Goal: Find specific page/section: Find specific page/section

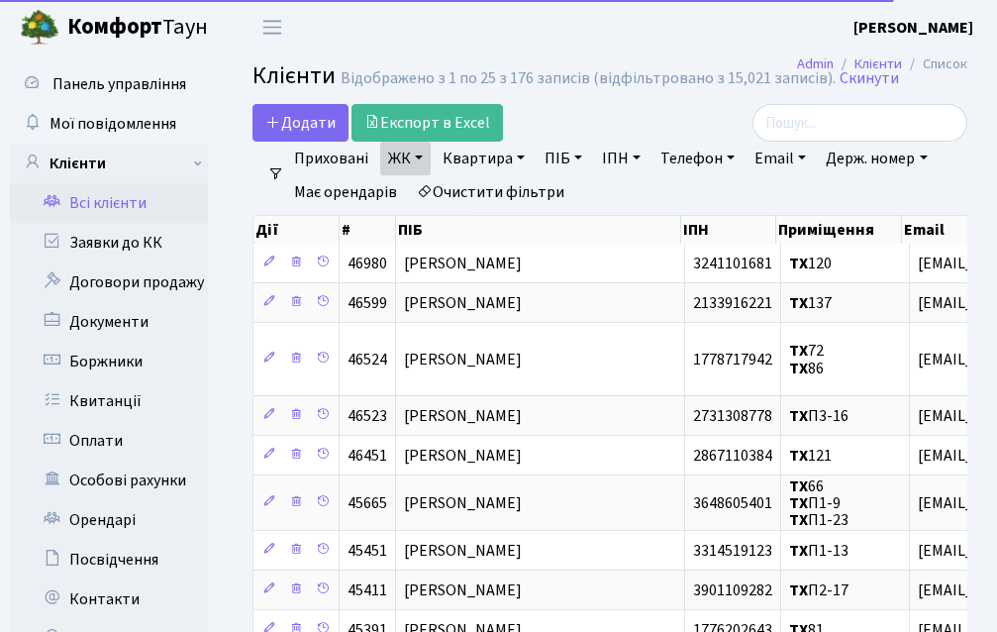
select select "25"
click at [512, 155] on link "Квартира" at bounding box center [484, 159] width 98 height 34
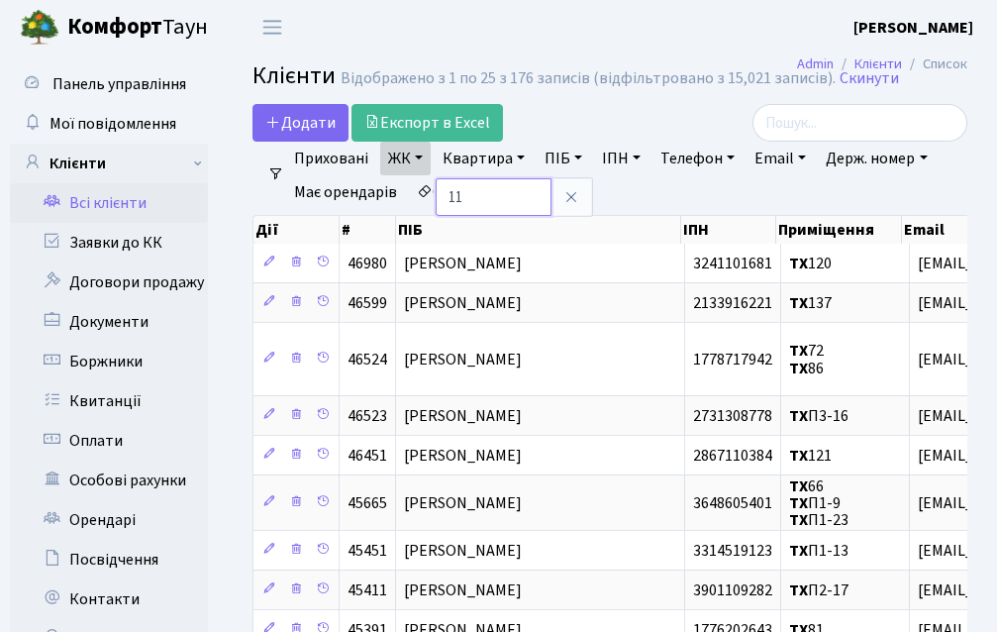
type input "118"
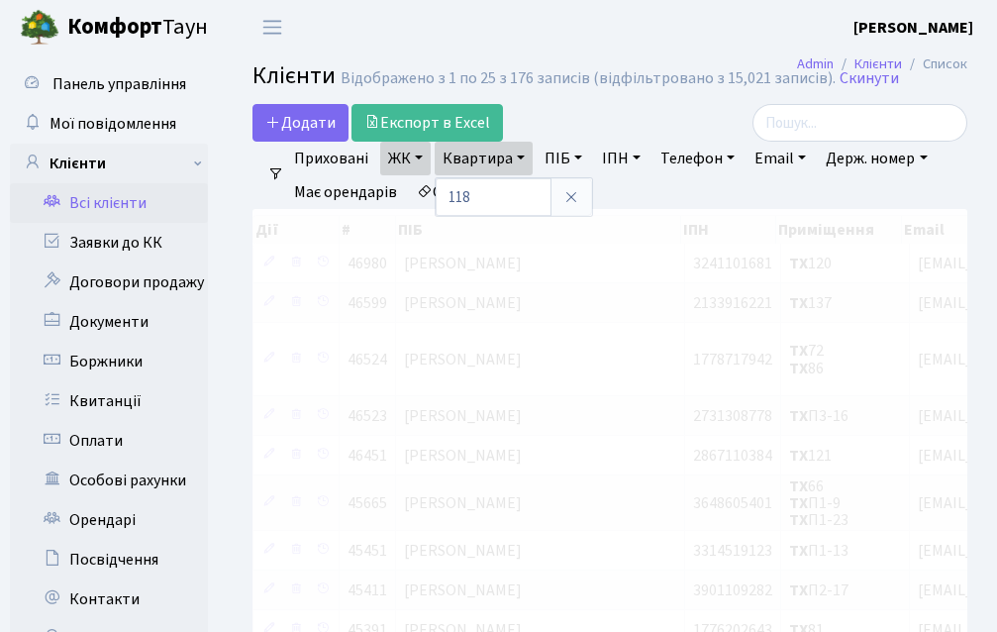
click at [553, 116] on div "Додати Експорт в Excel" at bounding box center [485, 123] width 466 height 38
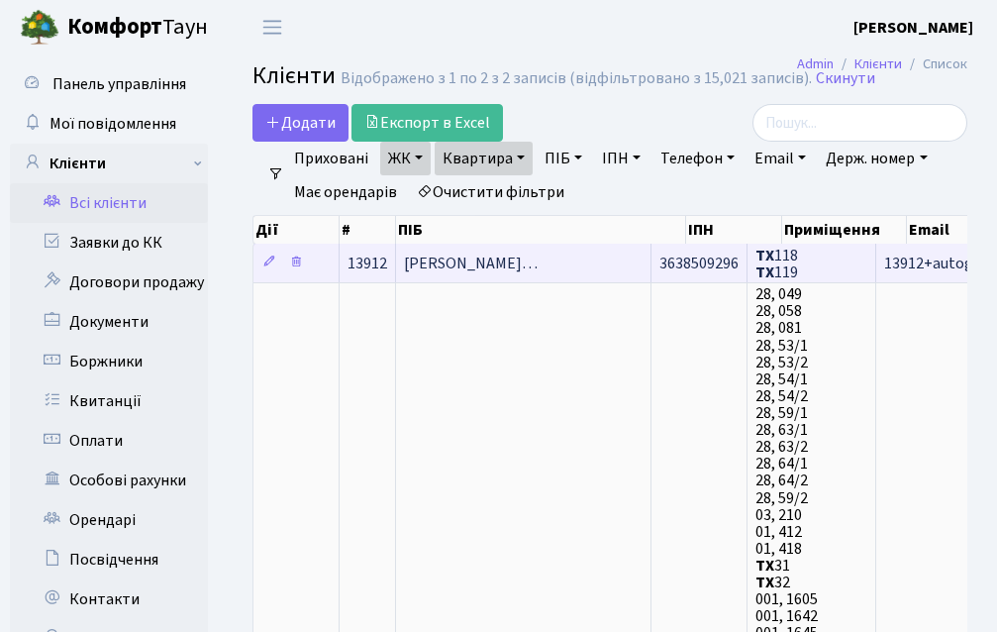
click at [447, 257] on span "[PERSON_NAME]…" at bounding box center [471, 263] width 134 height 22
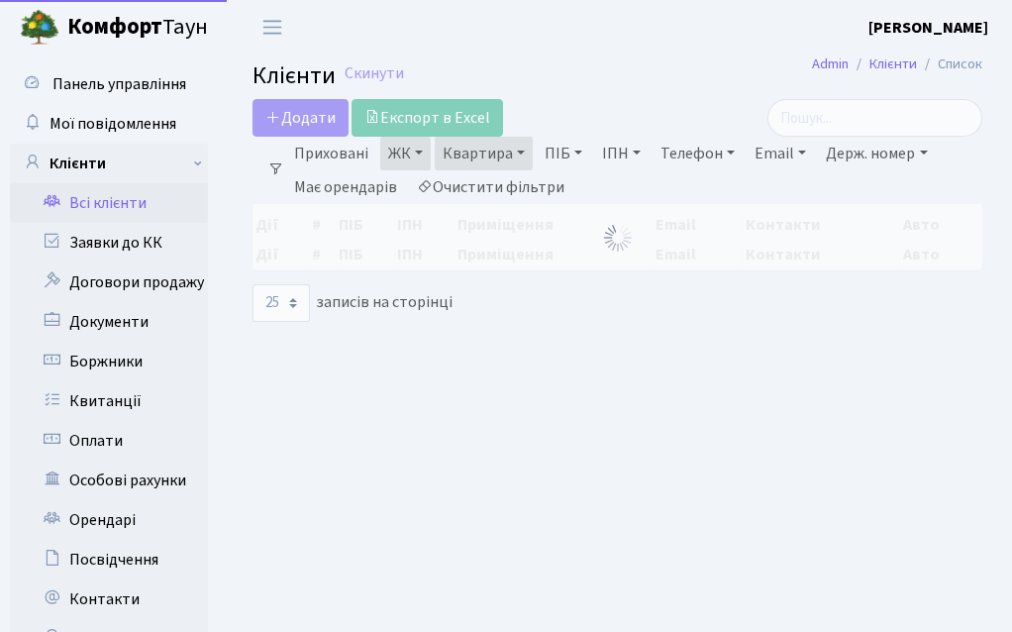
select select "25"
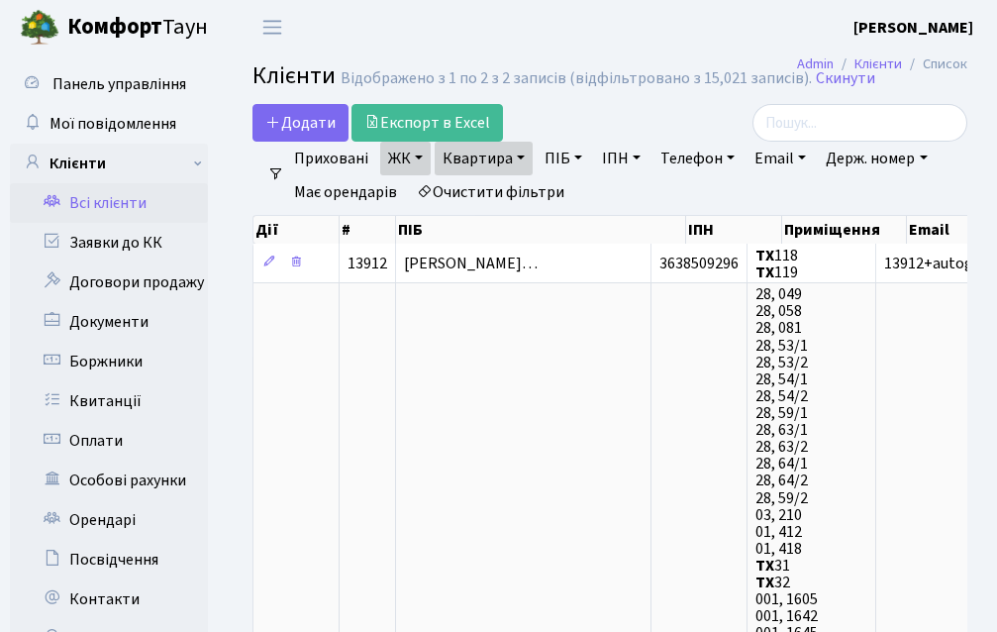
click at [510, 161] on link "Квартира" at bounding box center [484, 159] width 98 height 34
